Goal: Information Seeking & Learning: Learn about a topic

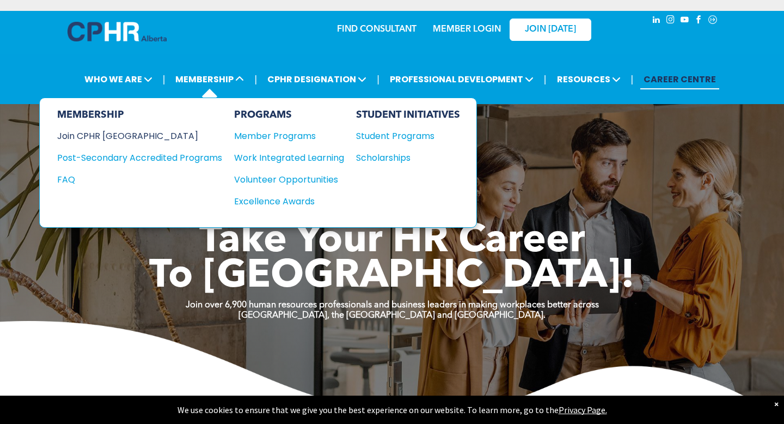
click at [133, 132] on div "Join CPHR [GEOGRAPHIC_DATA]" at bounding box center [131, 136] width 149 height 14
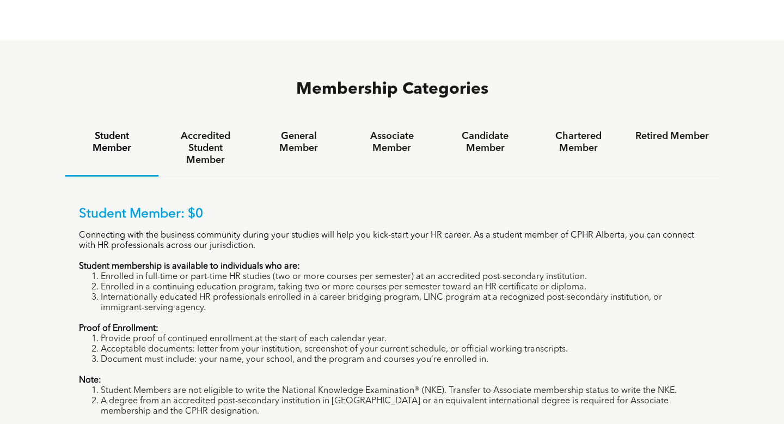
scroll to position [681, 0]
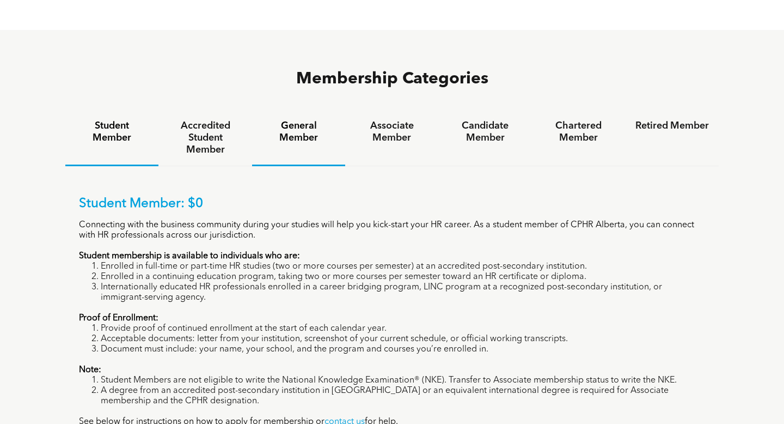
click at [305, 120] on h4 "General Member" at bounding box center [299, 132] width 74 height 24
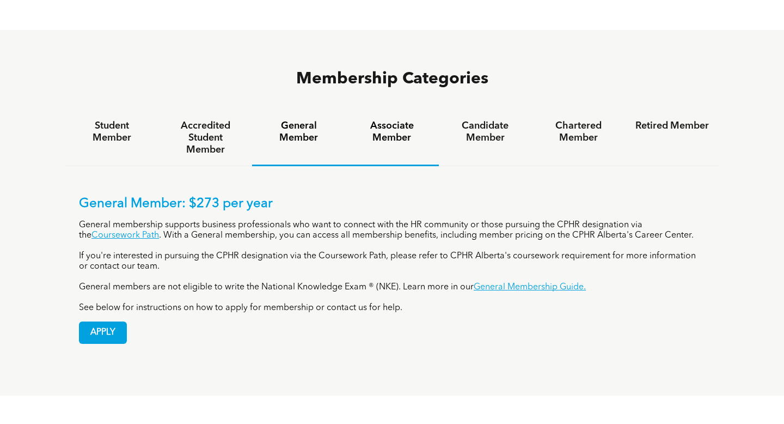
click at [402, 120] on h4 "Associate Member" at bounding box center [392, 132] width 74 height 24
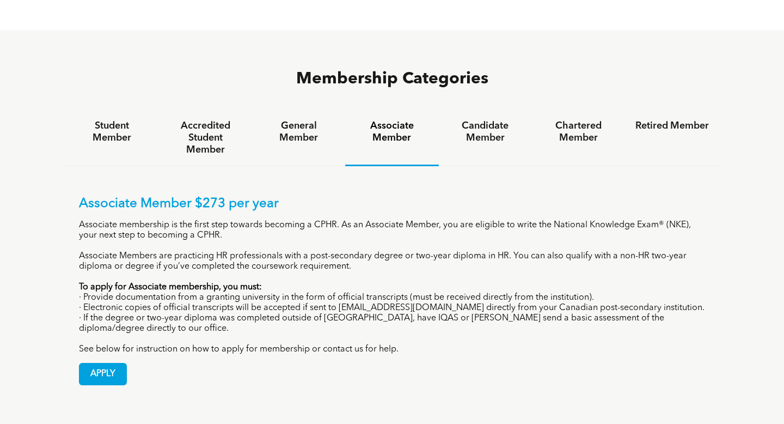
click at [390, 120] on h4 "Associate Member" at bounding box center [392, 132] width 74 height 24
click at [474, 120] on h4 "Candidate Member" at bounding box center [486, 132] width 74 height 24
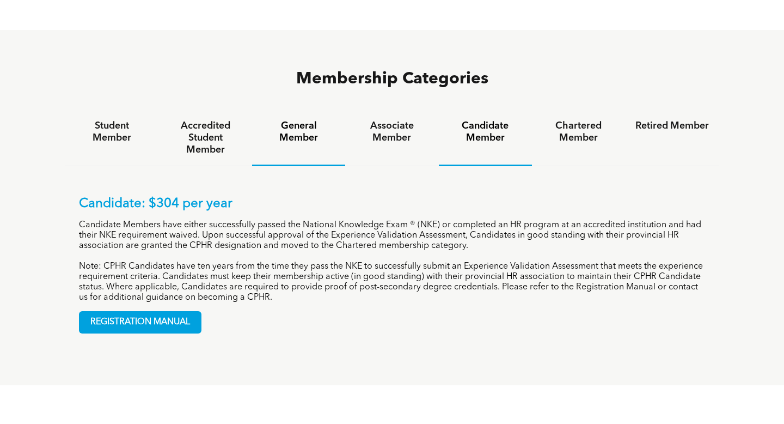
click at [301, 120] on h4 "General Member" at bounding box center [299, 132] width 74 height 24
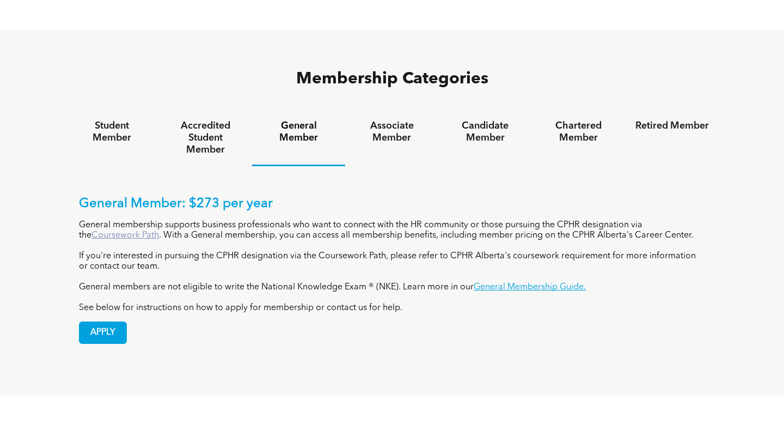
click at [120, 231] on link "Coursework Path" at bounding box center [126, 235] width 68 height 9
click at [399, 120] on h4 "Associate Member" at bounding box center [392, 132] width 74 height 24
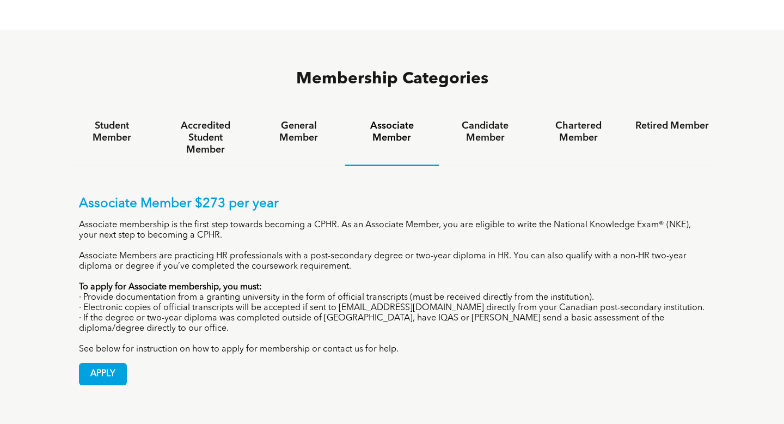
click at [391, 120] on h4 "Associate Member" at bounding box center [392, 132] width 74 height 24
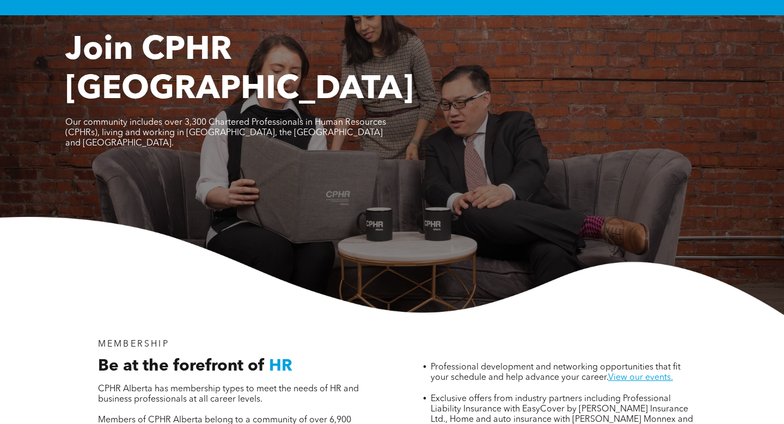
scroll to position [0, 0]
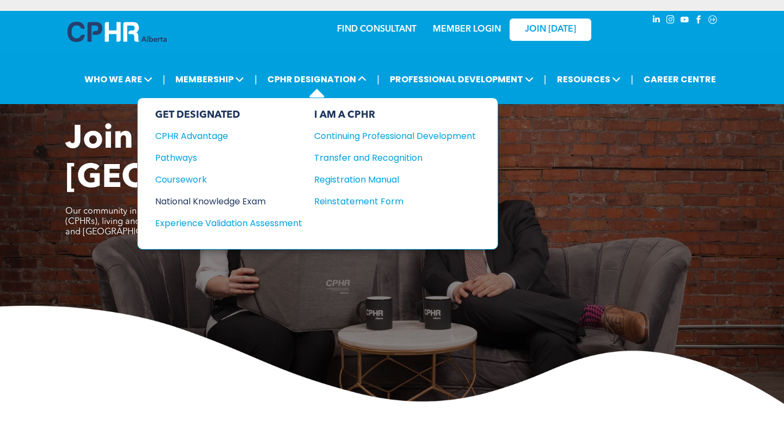
click at [230, 199] on div "National Knowledge Exam" at bounding box center [221, 201] width 132 height 14
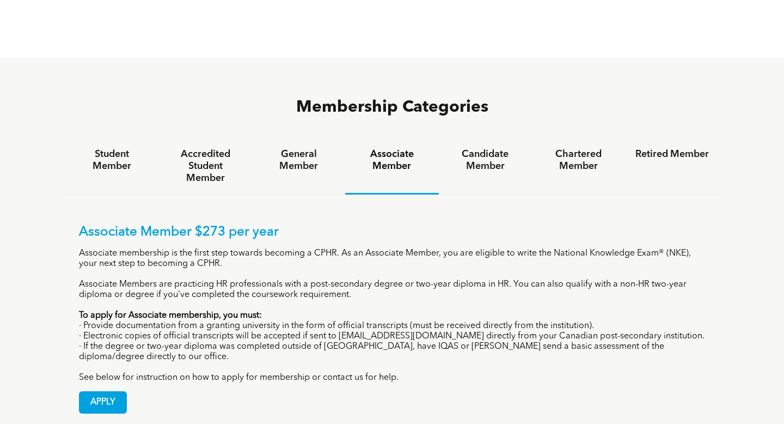
scroll to position [657, 0]
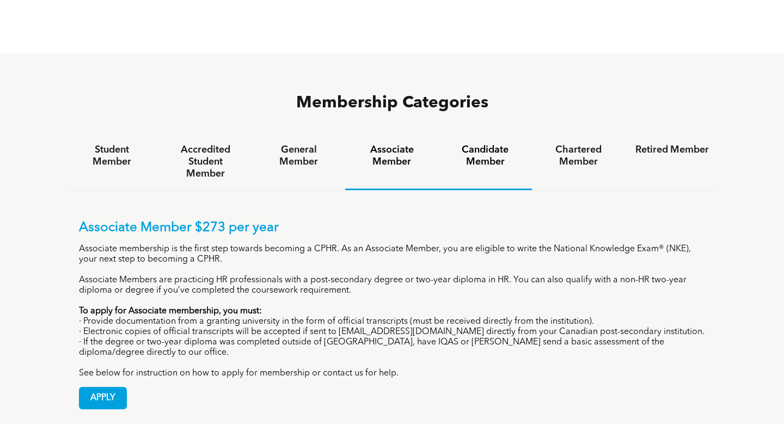
click at [483, 134] on div "Candidate Member" at bounding box center [485, 162] width 93 height 56
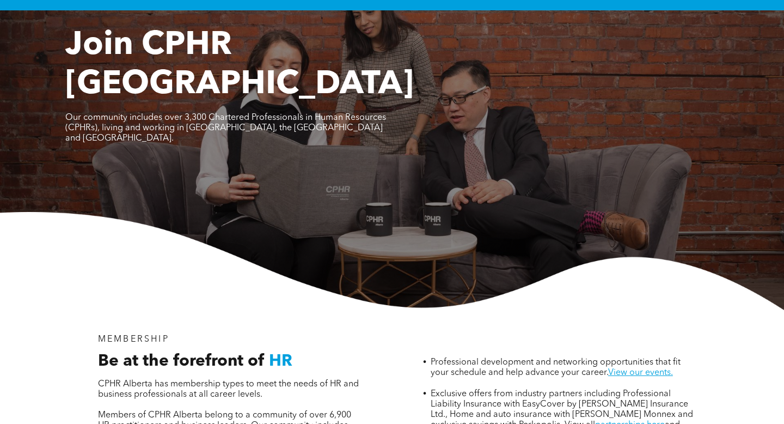
scroll to position [0, 0]
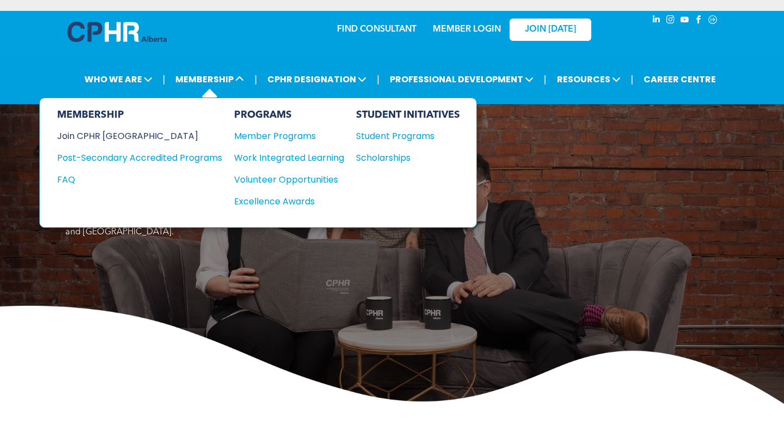
click at [124, 136] on div "Join CPHR [GEOGRAPHIC_DATA]" at bounding box center [131, 136] width 149 height 14
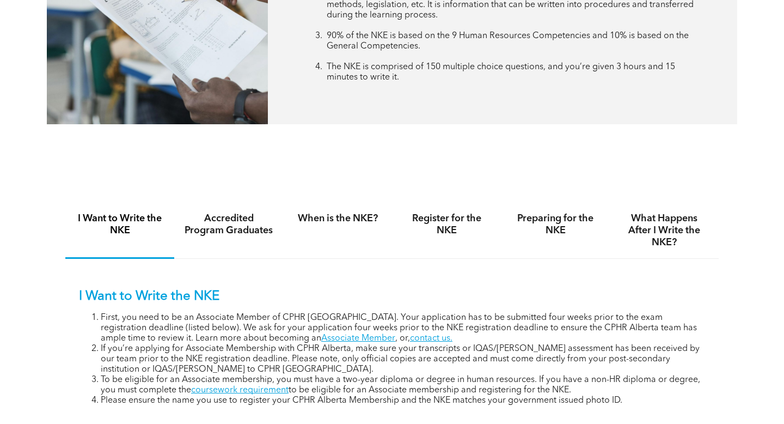
scroll to position [566, 0]
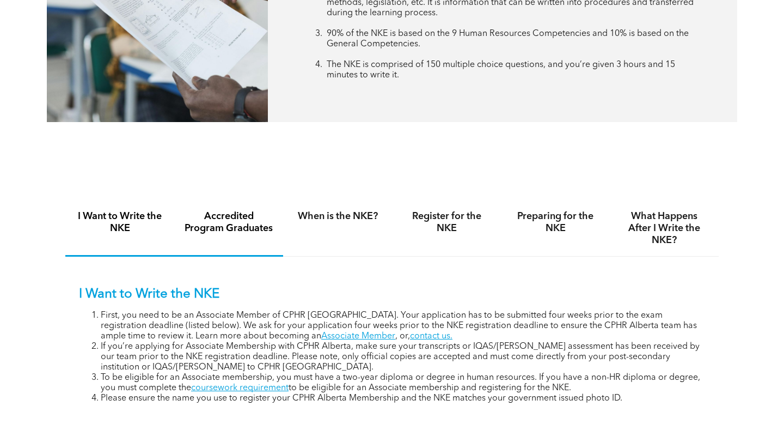
click at [227, 216] on h4 "Accredited Program Graduates" at bounding box center [228, 222] width 89 height 24
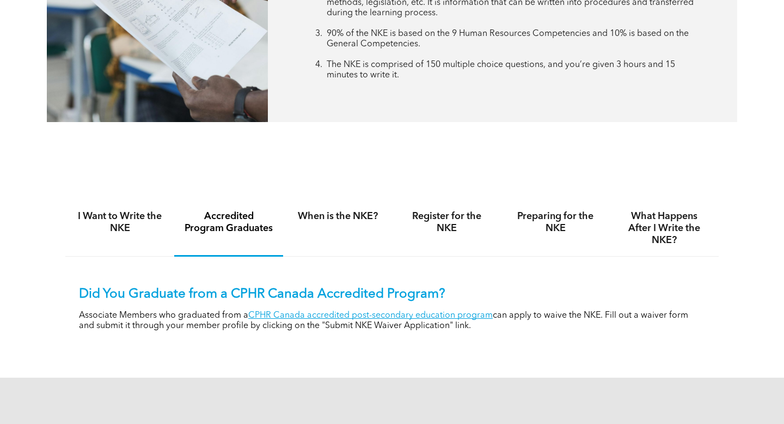
click at [283, 311] on p "Associate Members who graduated from a CPHR Canada accredited post-secondary ed…" at bounding box center [392, 321] width 627 height 21
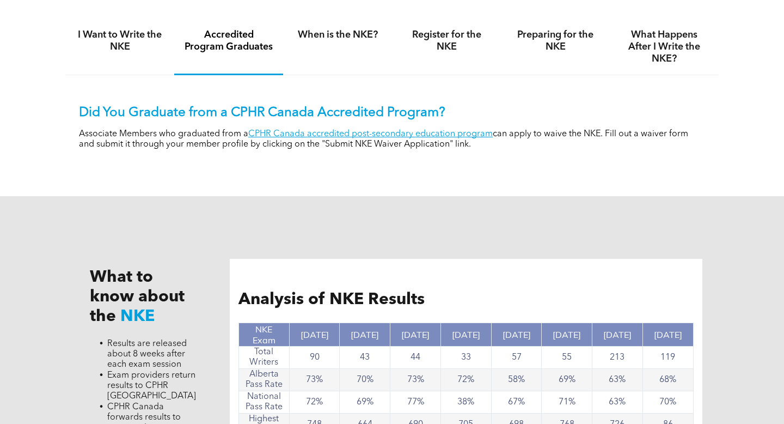
scroll to position [750, 0]
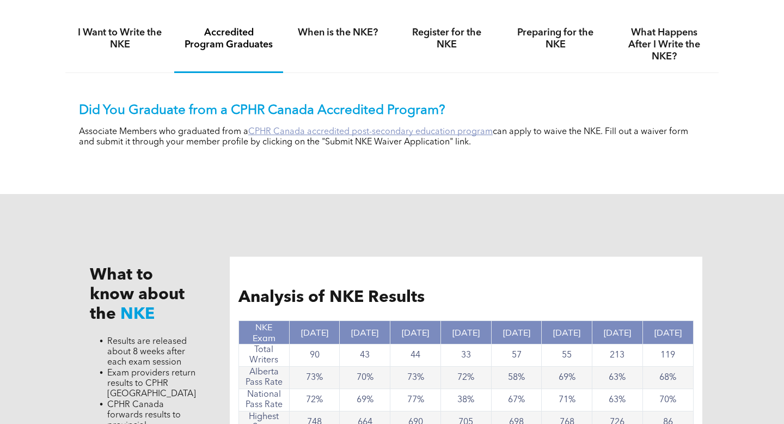
click at [327, 130] on link "CPHR Canada accredited post-secondary education program" at bounding box center [370, 131] width 245 height 9
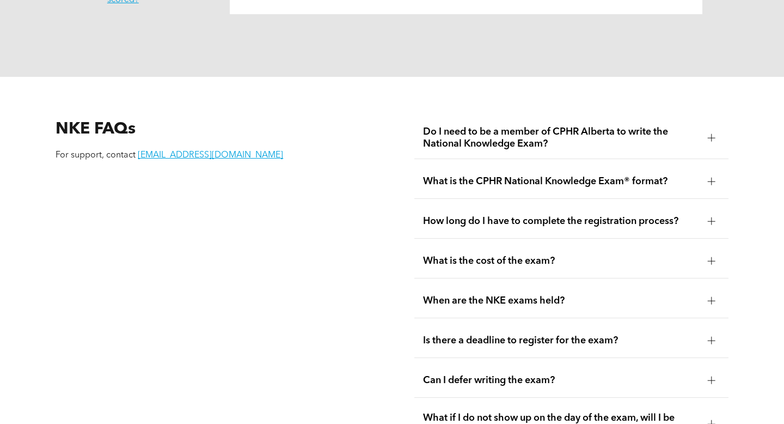
scroll to position [1250, 0]
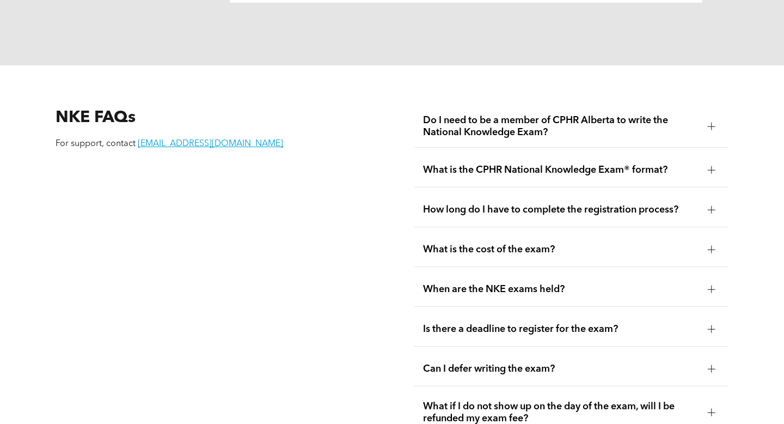
click at [506, 164] on span "What is the CPHR National Knowledge Exam® format?" at bounding box center [561, 170] width 276 height 12
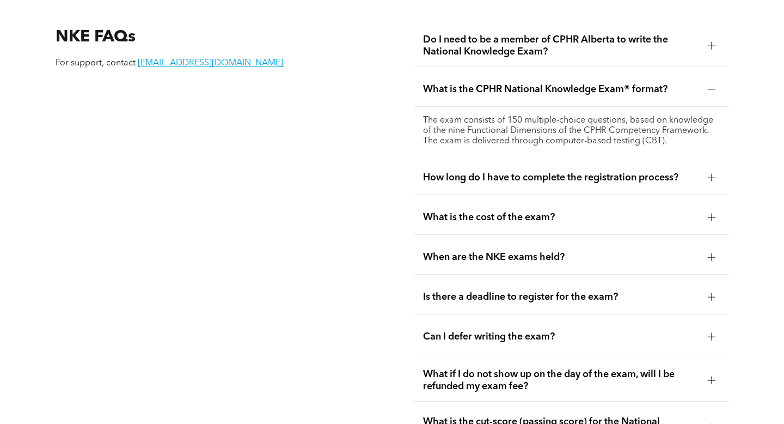
scroll to position [1332, 0]
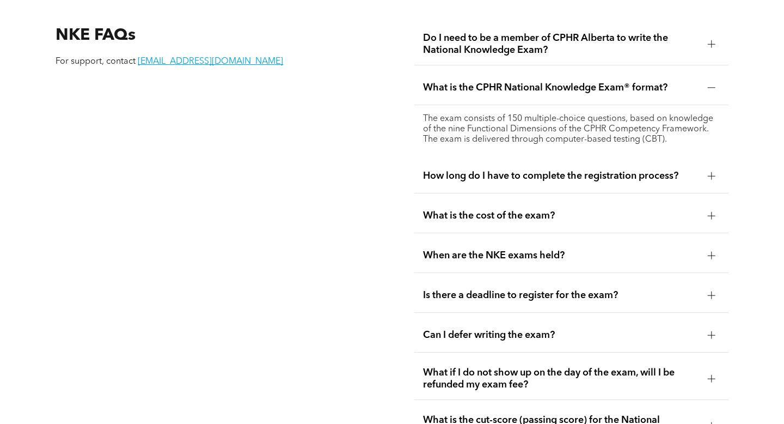
click at [506, 170] on span "How long do I have to complete the registration process?" at bounding box center [561, 176] width 276 height 12
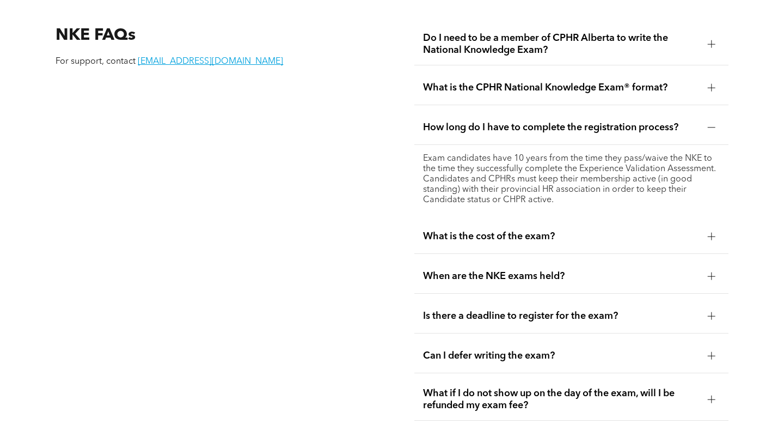
click at [570, 236] on div "What is the cost of the exam?" at bounding box center [572, 237] width 314 height 34
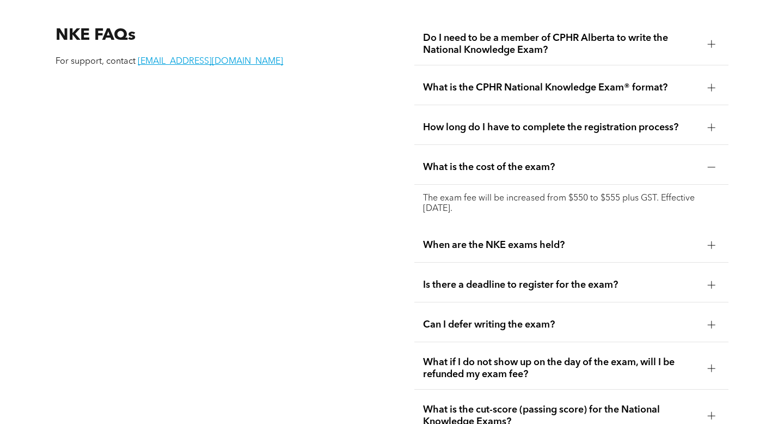
click at [441, 239] on span "When are the NKE exams held?" at bounding box center [561, 245] width 276 height 12
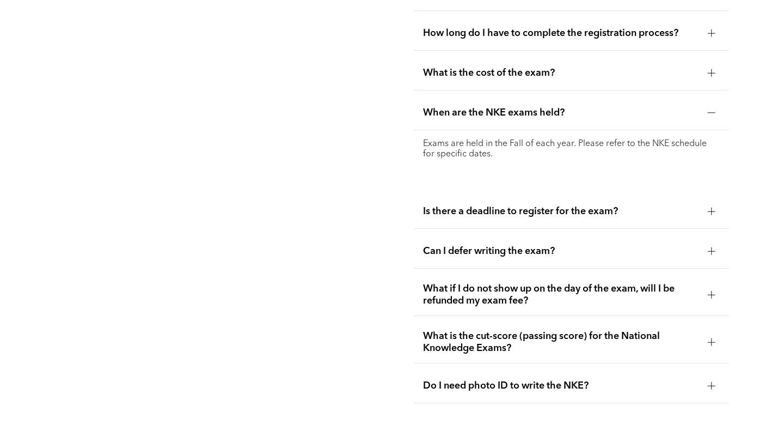
scroll to position [1427, 0]
click at [445, 282] on span "What if I do not show up on the day of the exam, will I be refunded my exam fee?" at bounding box center [561, 294] width 276 height 24
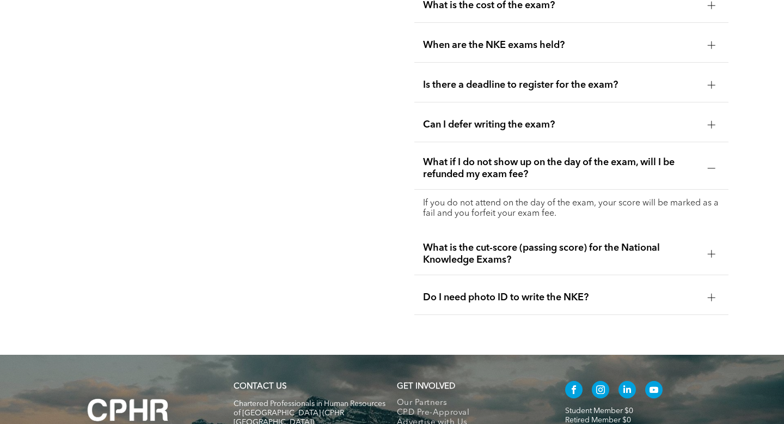
scroll to position [1498, 0]
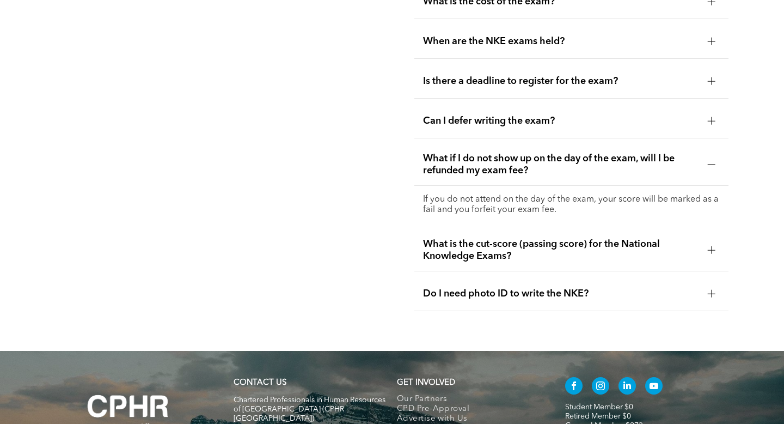
click at [457, 238] on span "What is the cut-score (passing score) for the National Knowledge Exams?" at bounding box center [561, 250] width 276 height 24
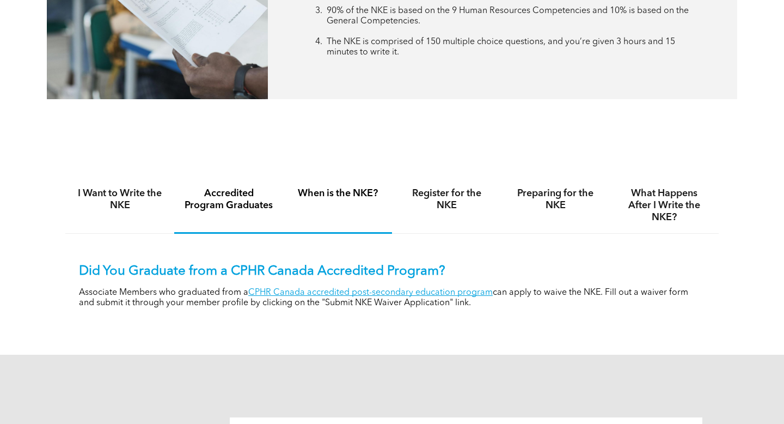
scroll to position [586, 0]
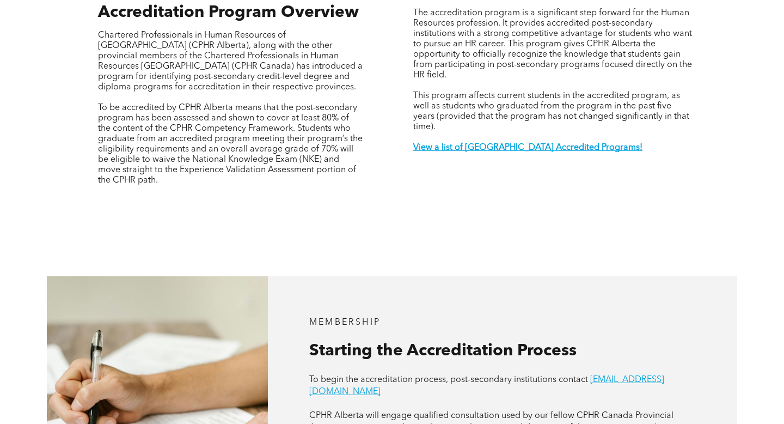
scroll to position [410, 0]
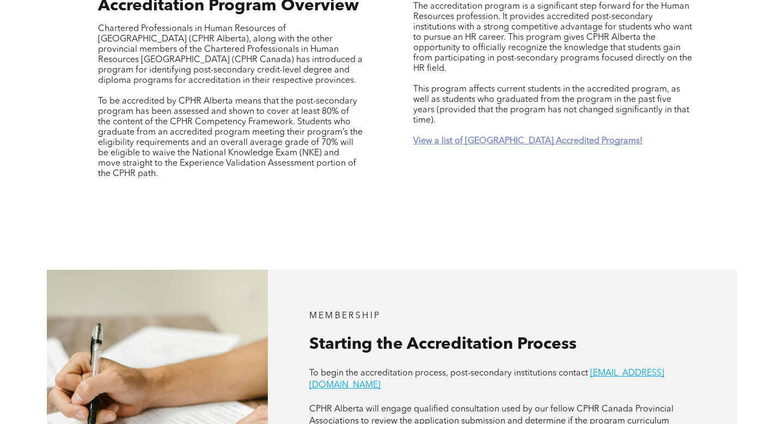
click at [470, 137] on strong "View a list of [GEOGRAPHIC_DATA] Accredited Programs!" at bounding box center [527, 141] width 229 height 9
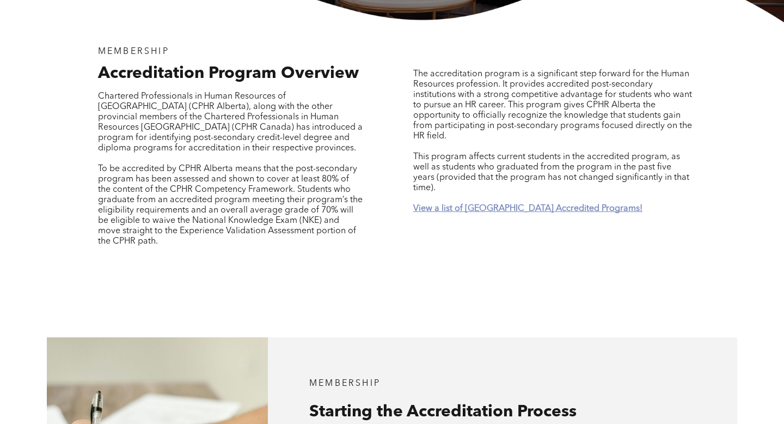
scroll to position [331, 0]
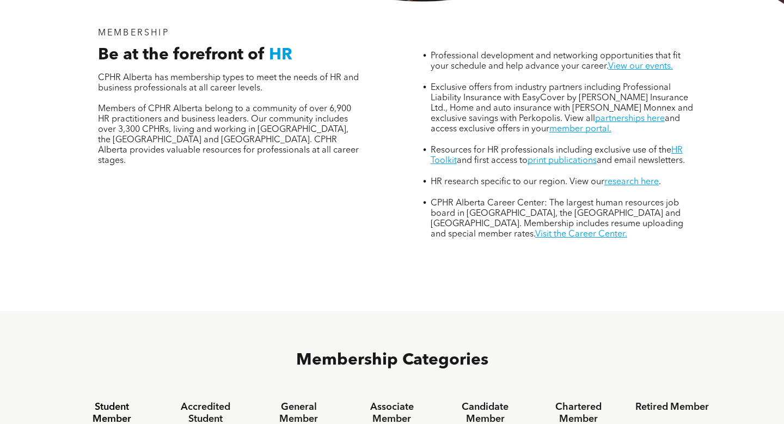
scroll to position [405, 0]
